Goal: Information Seeking & Learning: Check status

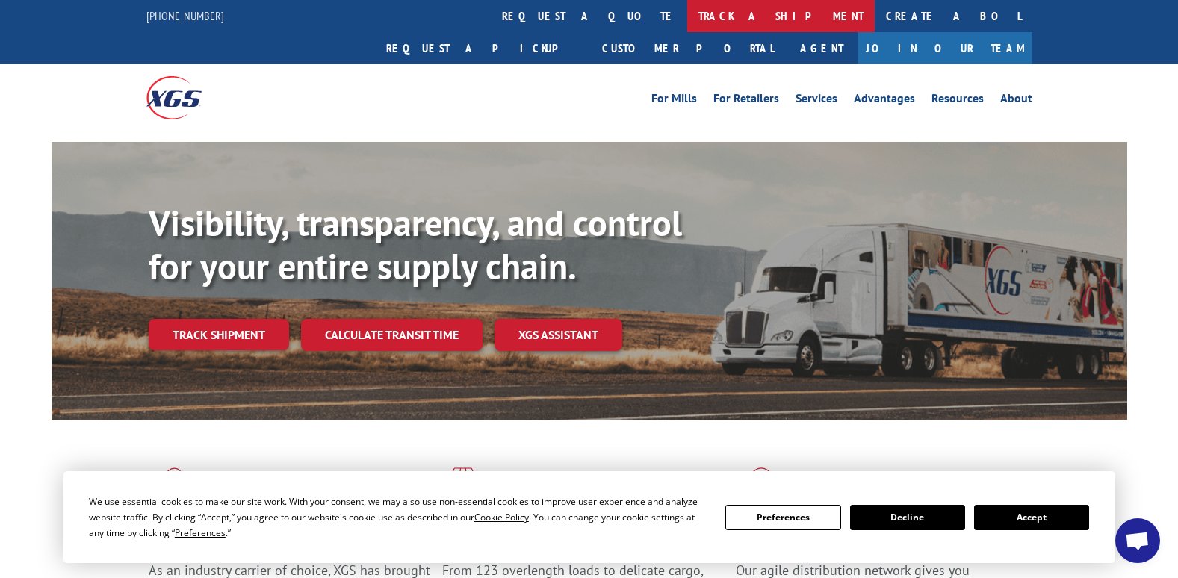
click at [687, 15] on link "track a shipment" at bounding box center [780, 16] width 187 height 32
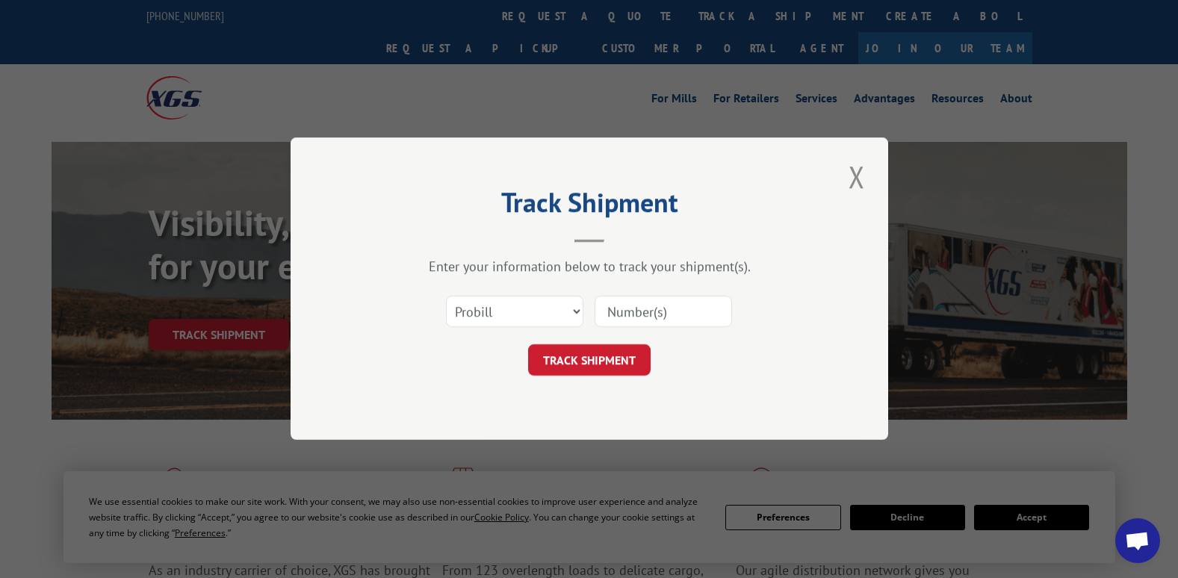
click at [623, 315] on input at bounding box center [663, 312] width 137 height 31
click at [576, 309] on select "Select category... Probill BOL PO" at bounding box center [514, 312] width 137 height 31
select select "bol"
click at [446, 297] on select "Select category... Probill BOL PO" at bounding box center [514, 312] width 137 height 31
click at [651, 314] on input at bounding box center [663, 312] width 137 height 31
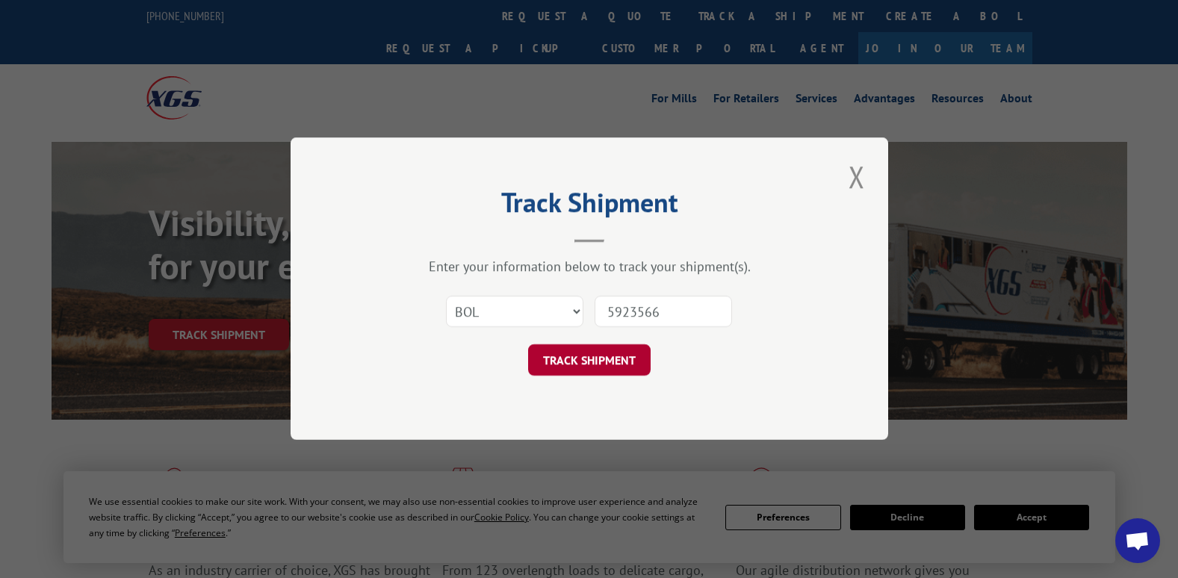
type input "5923566"
click at [582, 357] on button "TRACK SHIPMENT" at bounding box center [589, 360] width 123 height 31
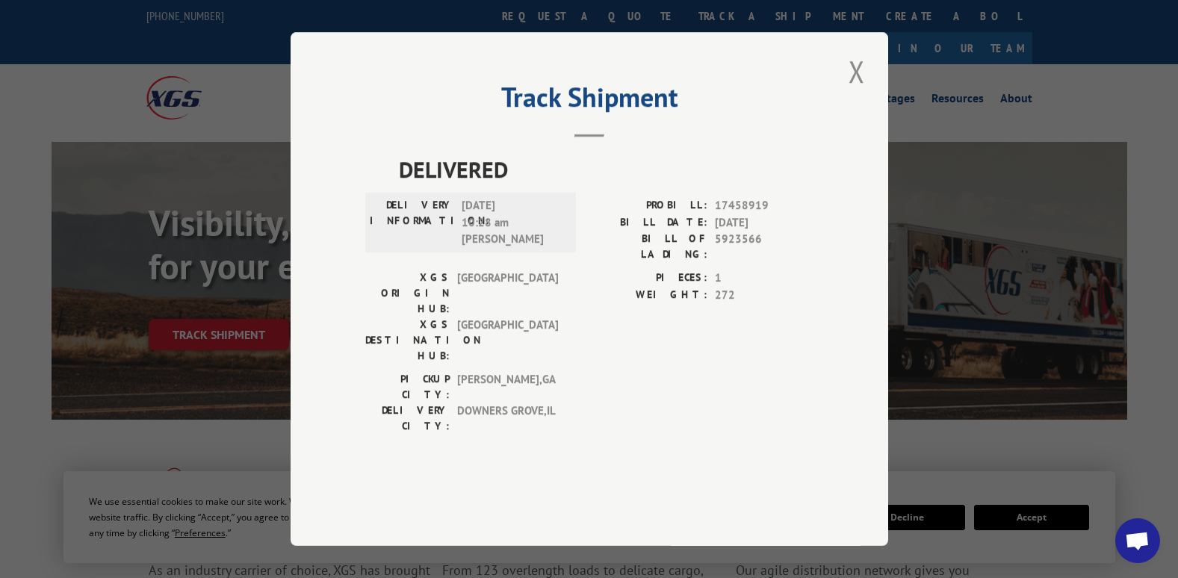
click at [860, 92] on button "Close modal" at bounding box center [856, 71] width 25 height 41
